Goal: Navigation & Orientation: Find specific page/section

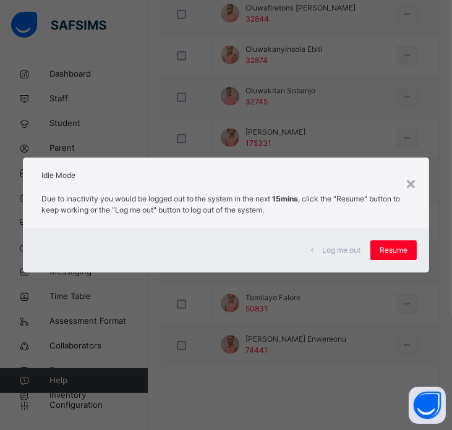
scroll to position [1061, 0]
click at [397, 250] on span "Resume" at bounding box center [394, 250] width 28 height 11
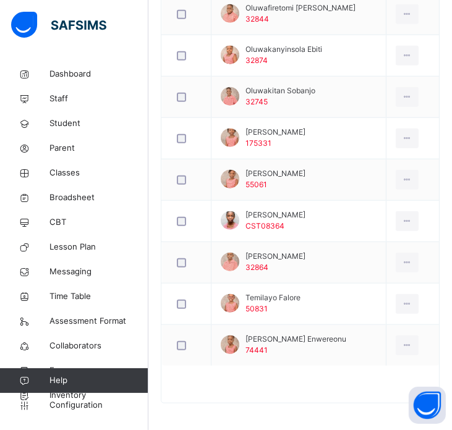
click at [397, 250] on td "View Profile Remove from Class Transfer Student" at bounding box center [412, 262] width 53 height 41
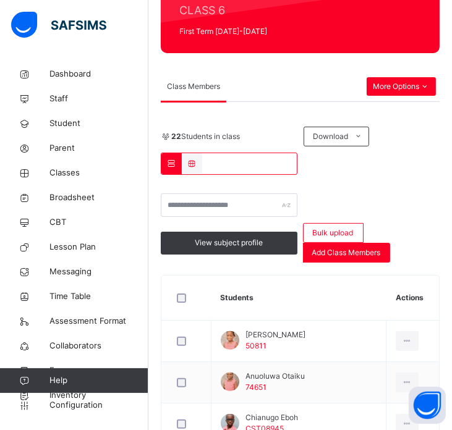
scroll to position [0, 0]
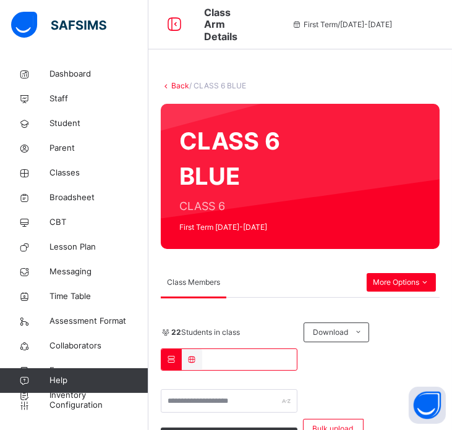
click at [179, 87] on link "Back" at bounding box center [180, 85] width 18 height 9
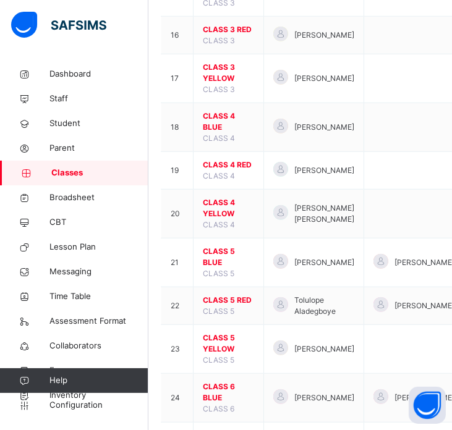
scroll to position [992, 0]
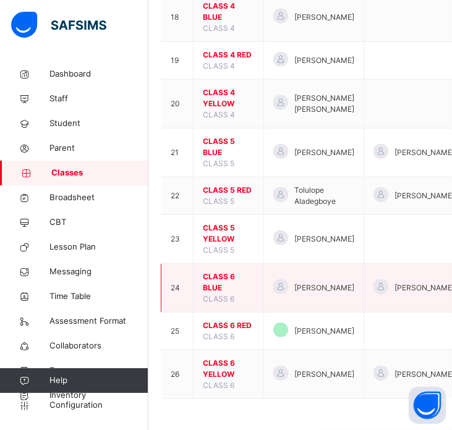
click at [217, 276] on span "CLASS 6 BLUE" at bounding box center [228, 282] width 51 height 22
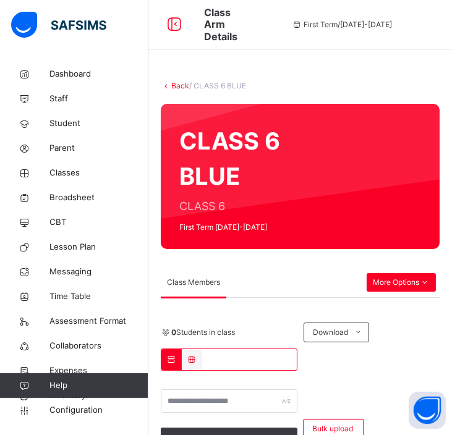
click at [177, 83] on link "Back" at bounding box center [180, 85] width 18 height 9
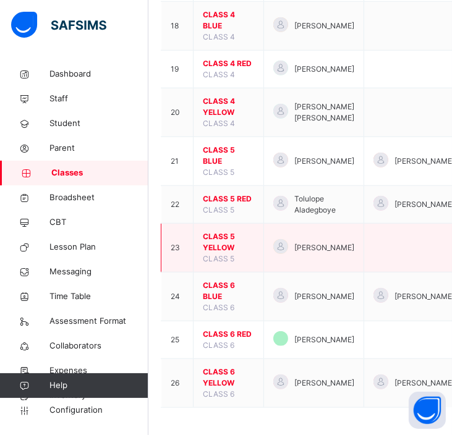
scroll to position [987, 0]
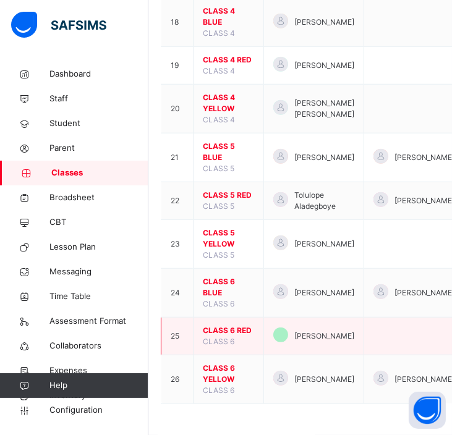
click at [231, 326] on span "CLASS 6 RED" at bounding box center [228, 330] width 51 height 11
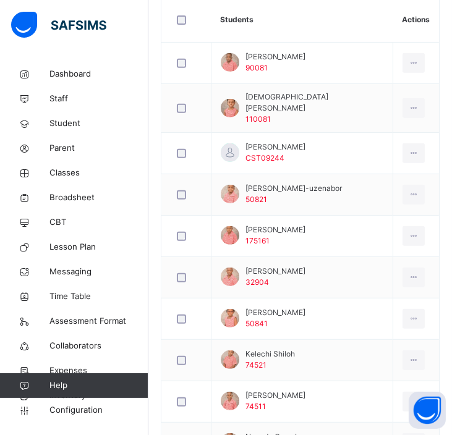
scroll to position [472, 0]
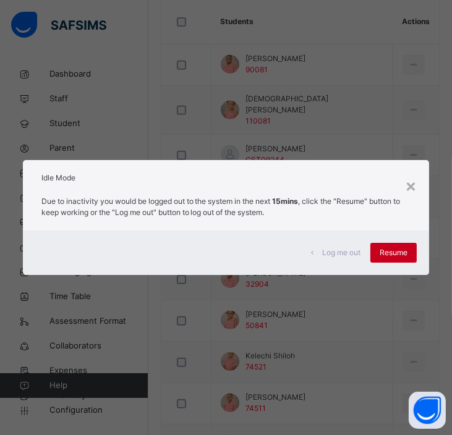
click at [387, 255] on span "Resume" at bounding box center [394, 252] width 28 height 11
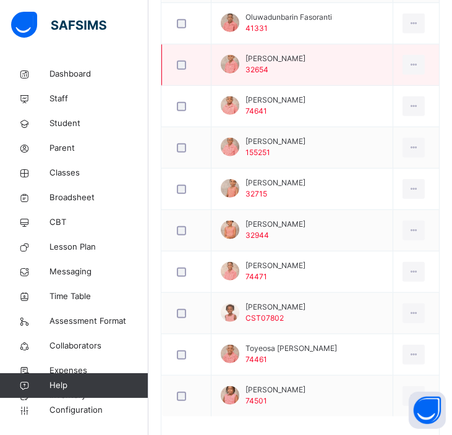
scroll to position [1017, 0]
